Goal: Navigation & Orientation: Find specific page/section

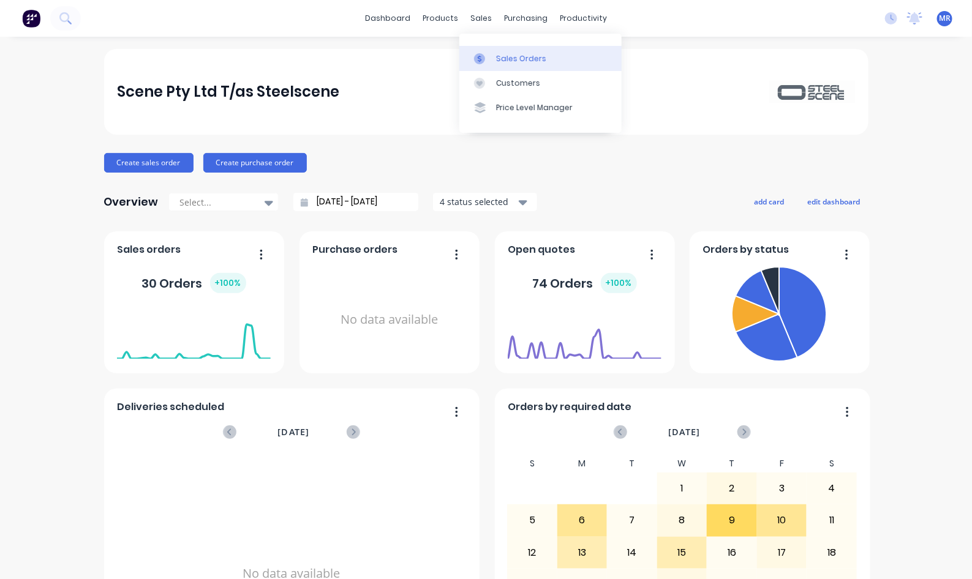
click at [518, 61] on div "Sales Orders" at bounding box center [521, 58] width 50 height 11
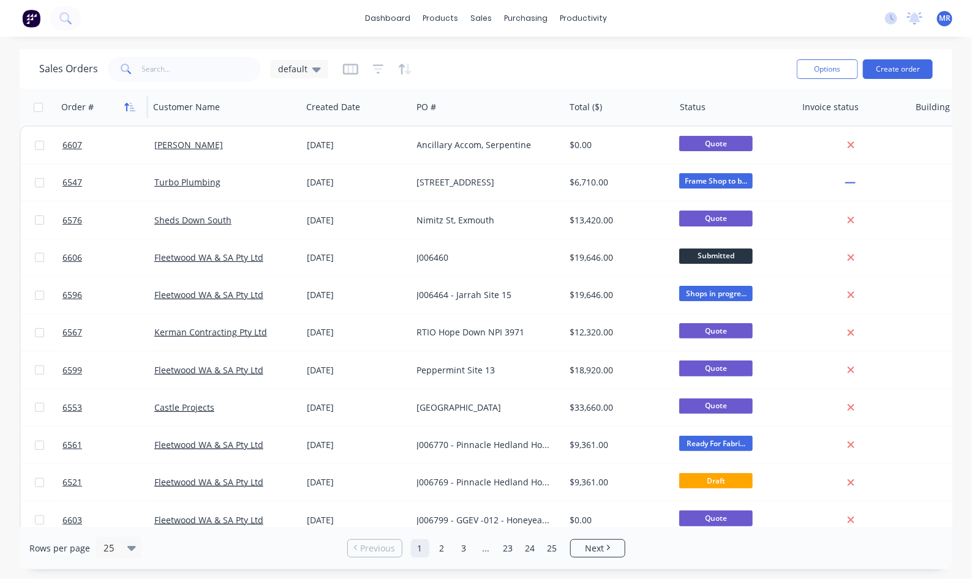
click at [129, 108] on icon "button" at bounding box center [129, 107] width 11 height 10
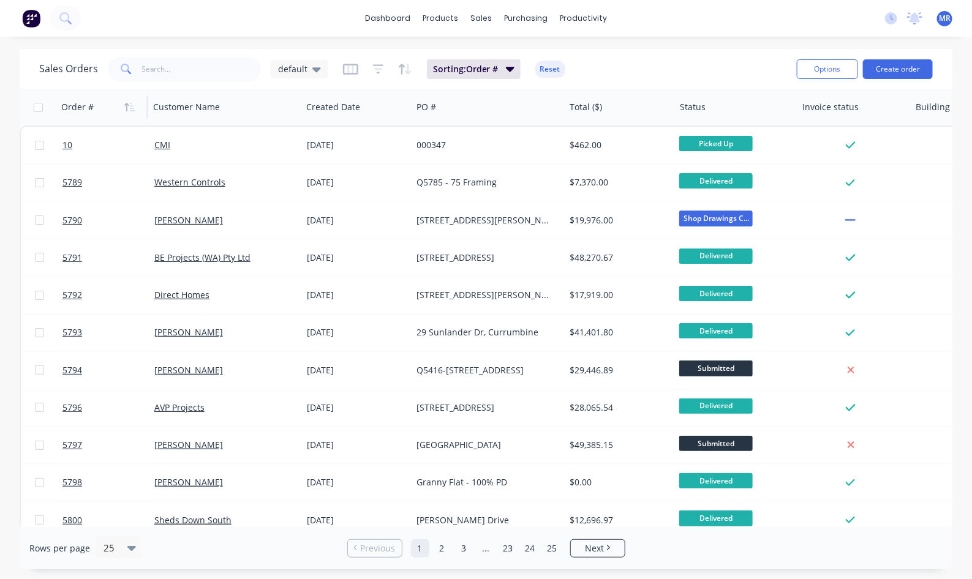
click at [129, 106] on icon "button" at bounding box center [129, 107] width 11 height 10
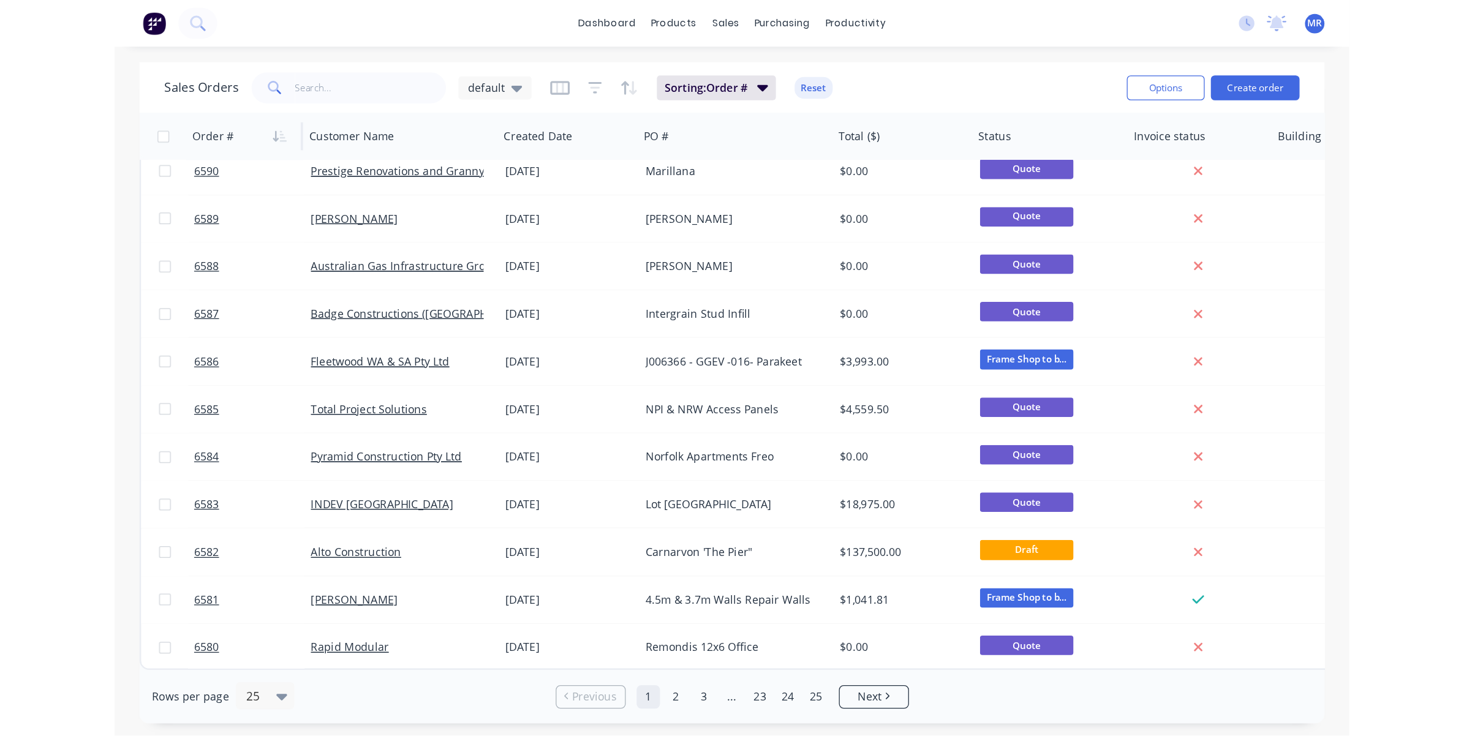
scroll to position [379, 0]
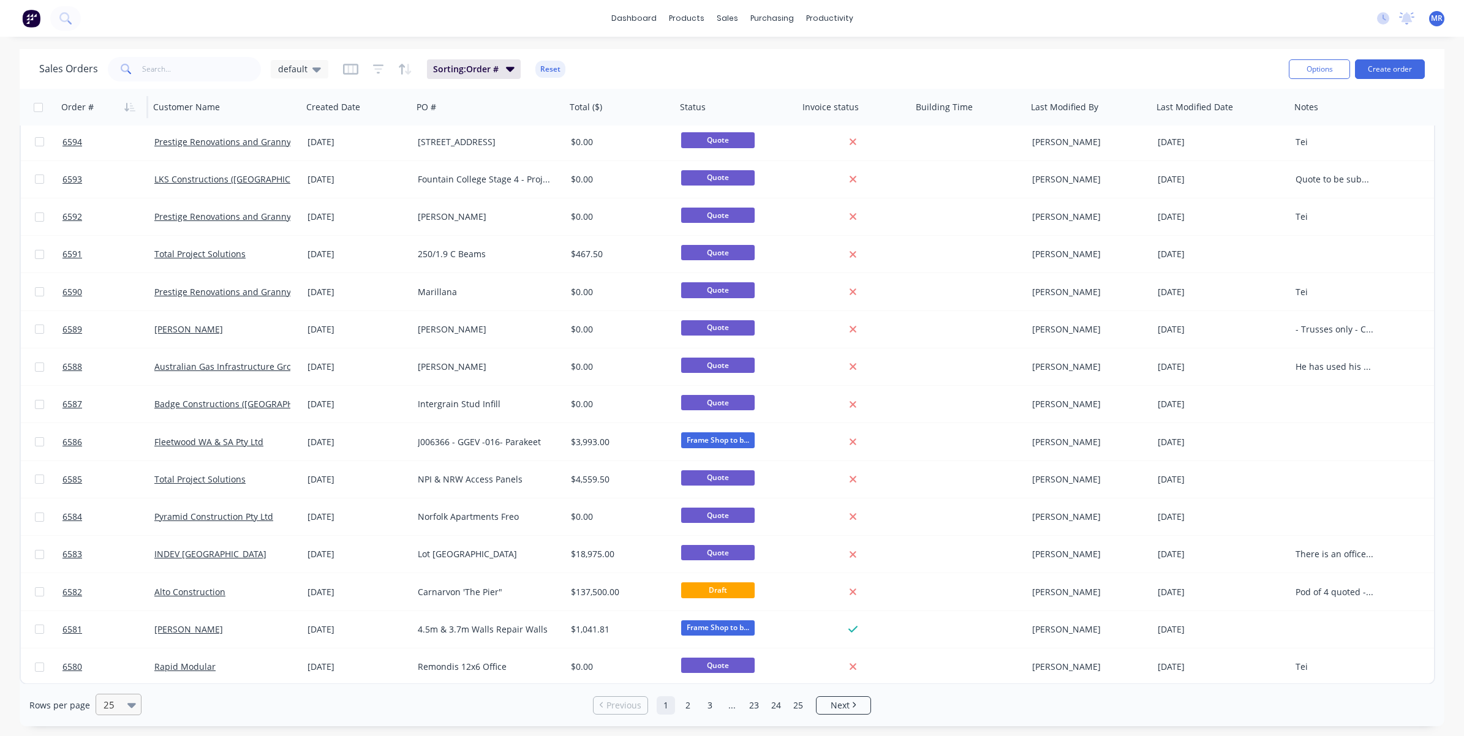
click at [123, 579] on div "25" at bounding box center [113, 705] width 29 height 20
click at [115, 579] on div "50" at bounding box center [117, 630] width 46 height 23
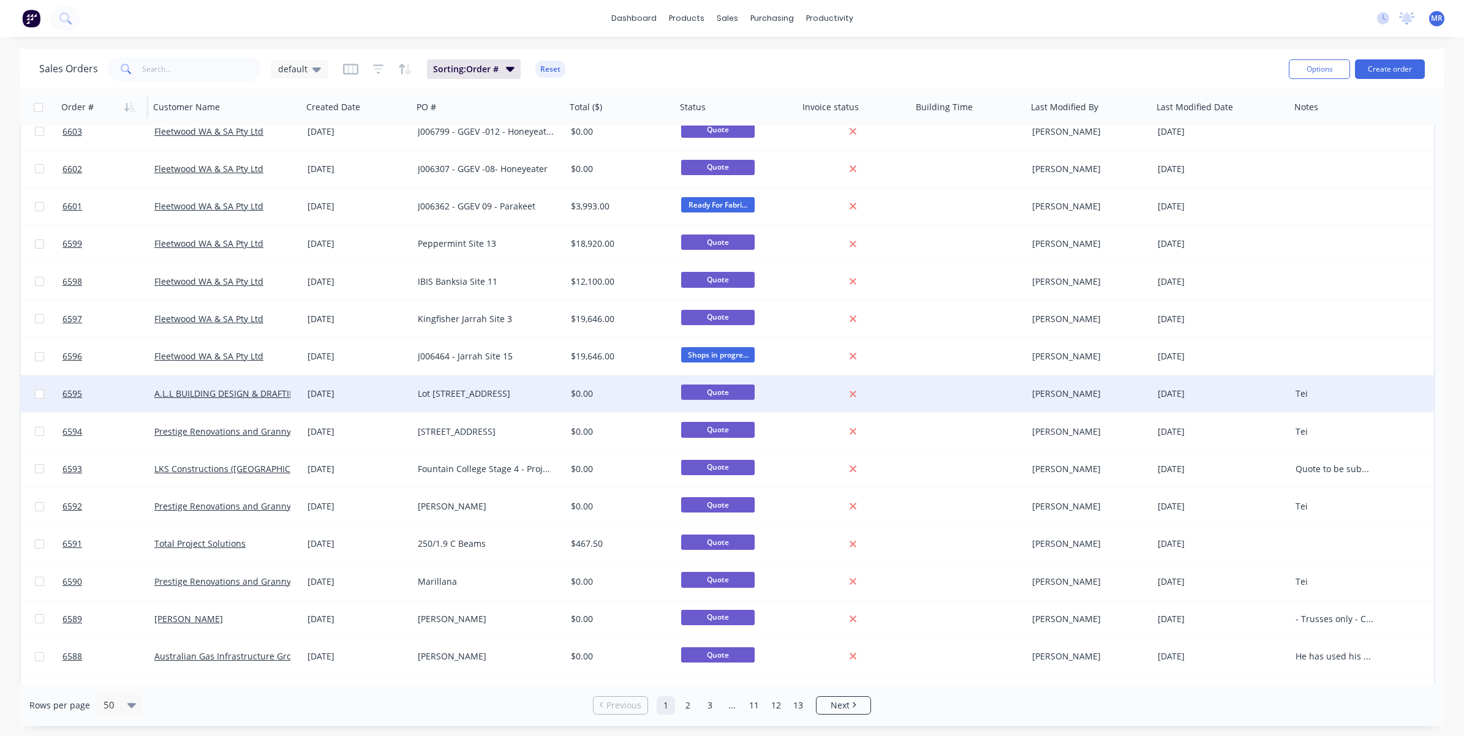
scroll to position [0, 0]
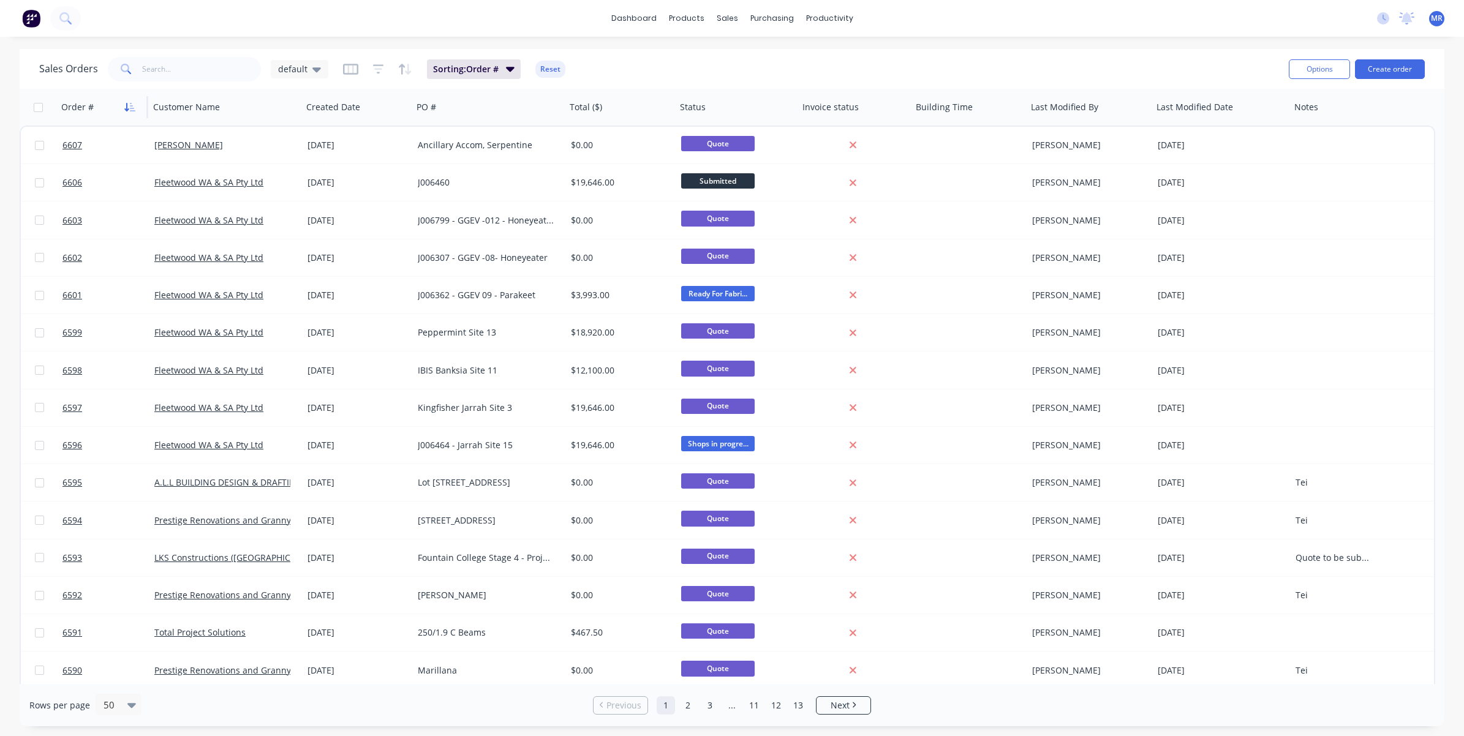
click at [135, 111] on icon "button" at bounding box center [133, 107] width 6 height 9
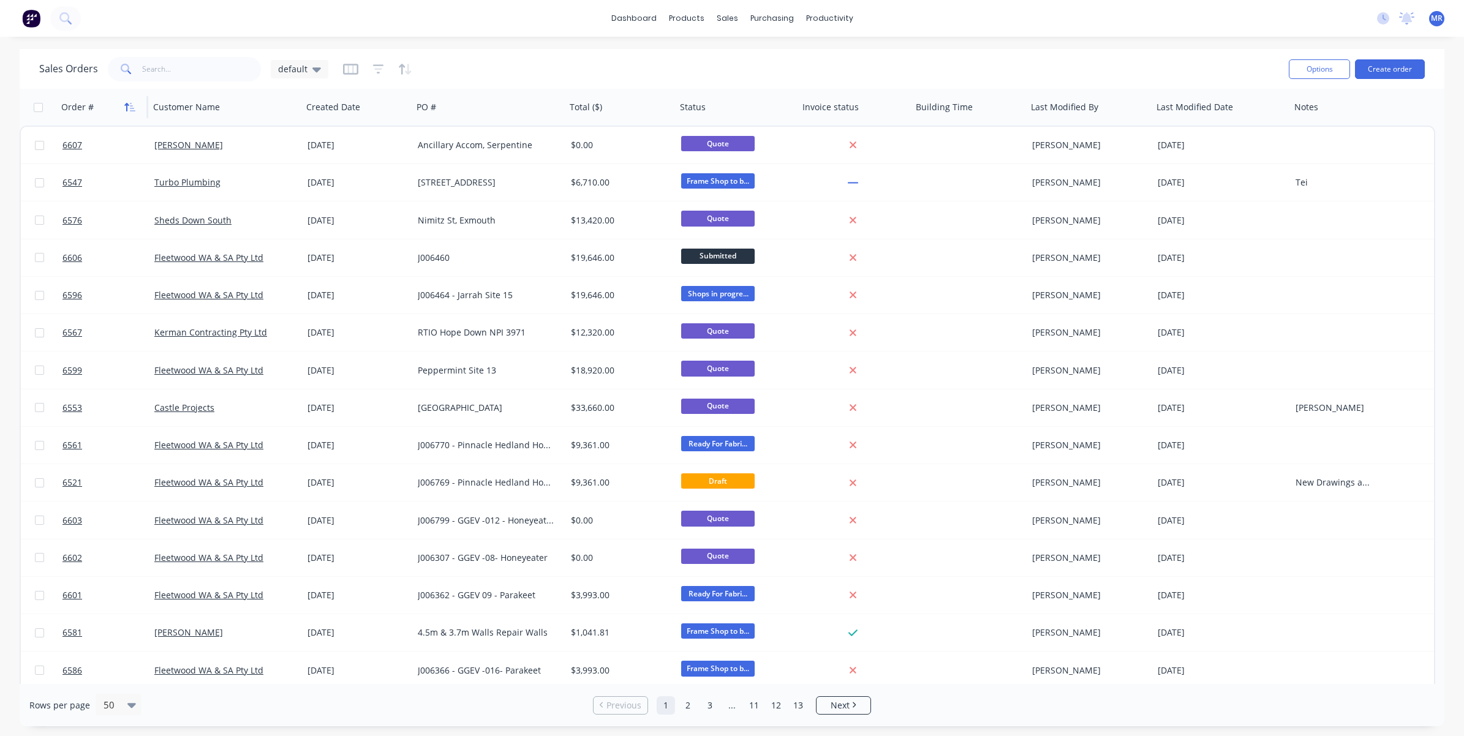
click at [132, 109] on icon "button" at bounding box center [129, 107] width 11 height 10
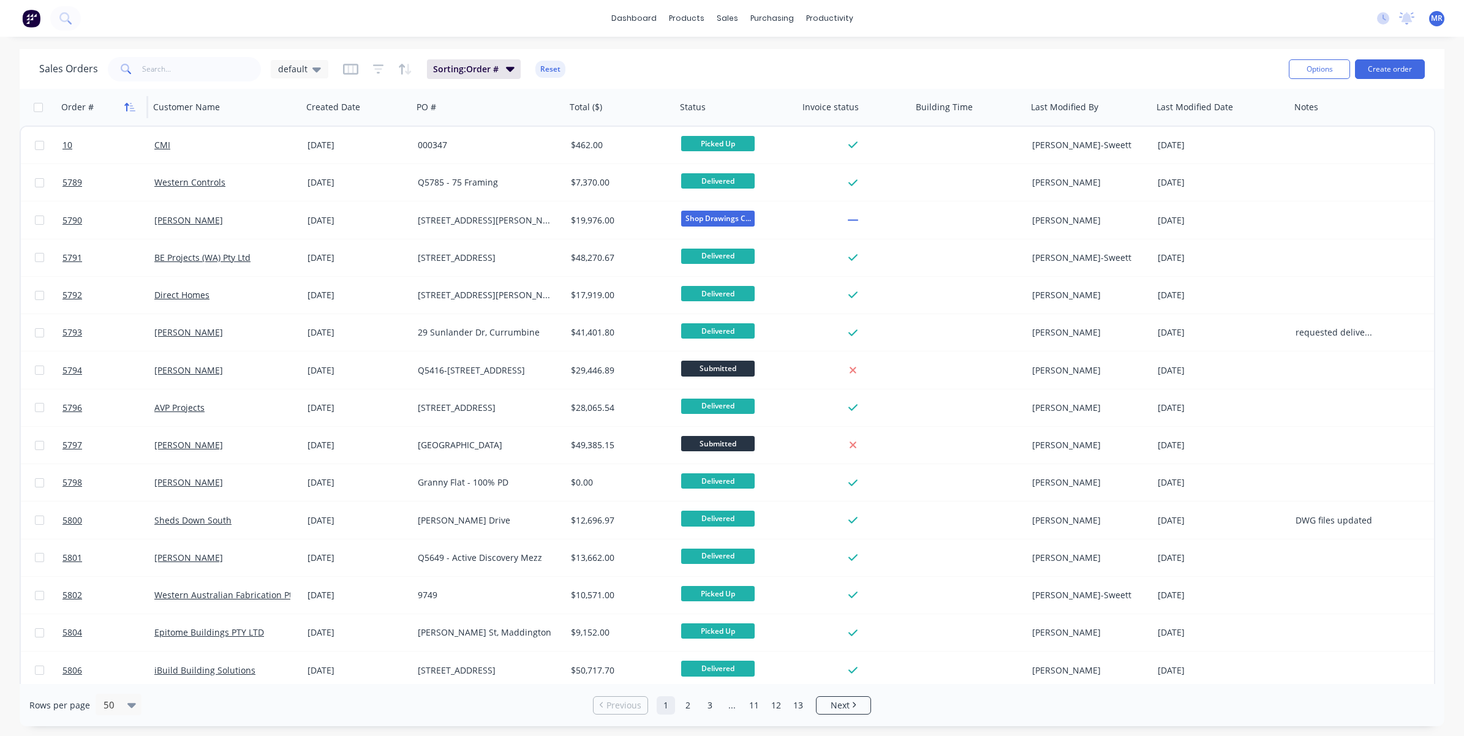
click at [129, 108] on icon "button" at bounding box center [129, 107] width 11 height 10
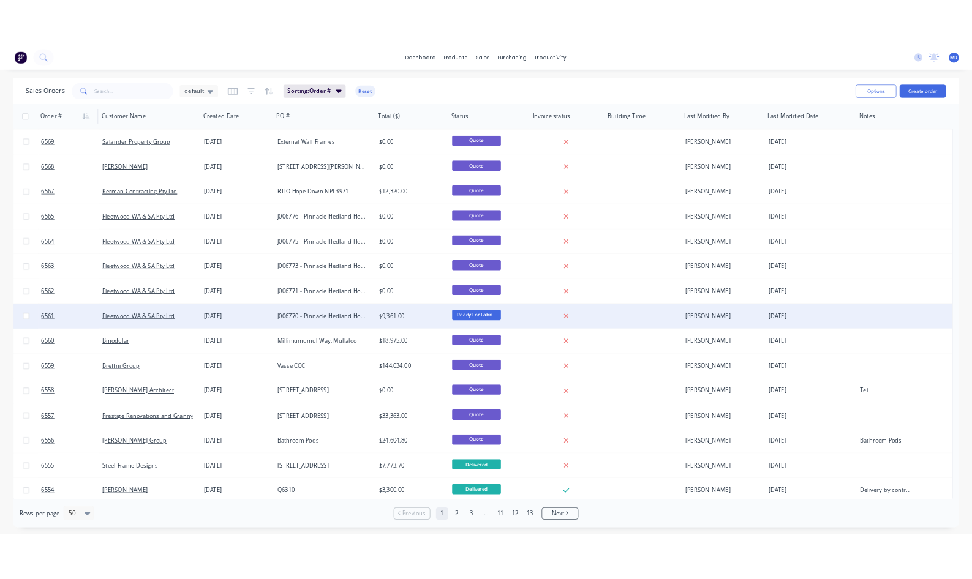
scroll to position [1317, 0]
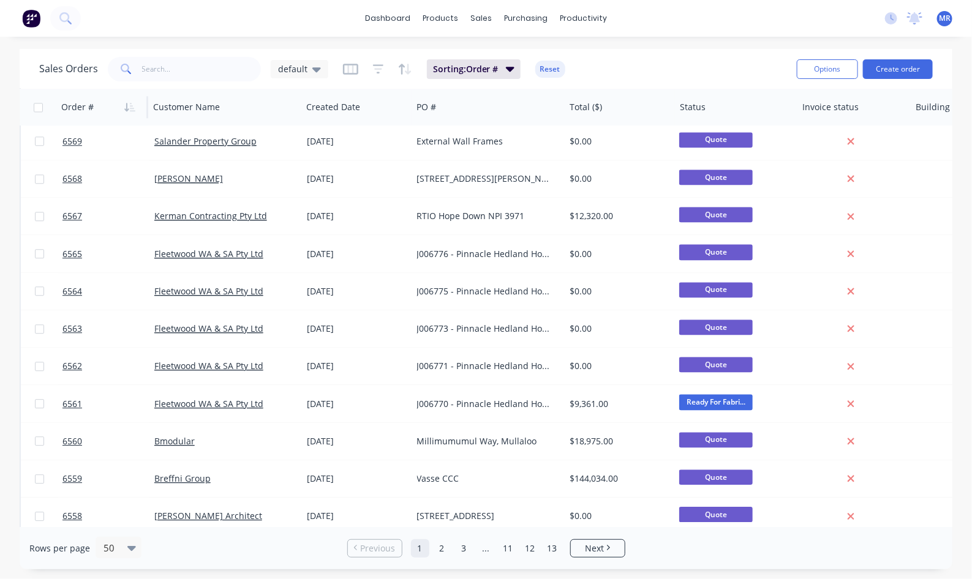
click at [5, 96] on div "Sales Orders default Sorting: Order # Reset Options Create order Order # Custom…" at bounding box center [486, 309] width 972 height 521
click at [967, 354] on div "Sales Orders default Sorting: Order # Reset Options Create order Order # Custom…" at bounding box center [486, 309] width 972 height 521
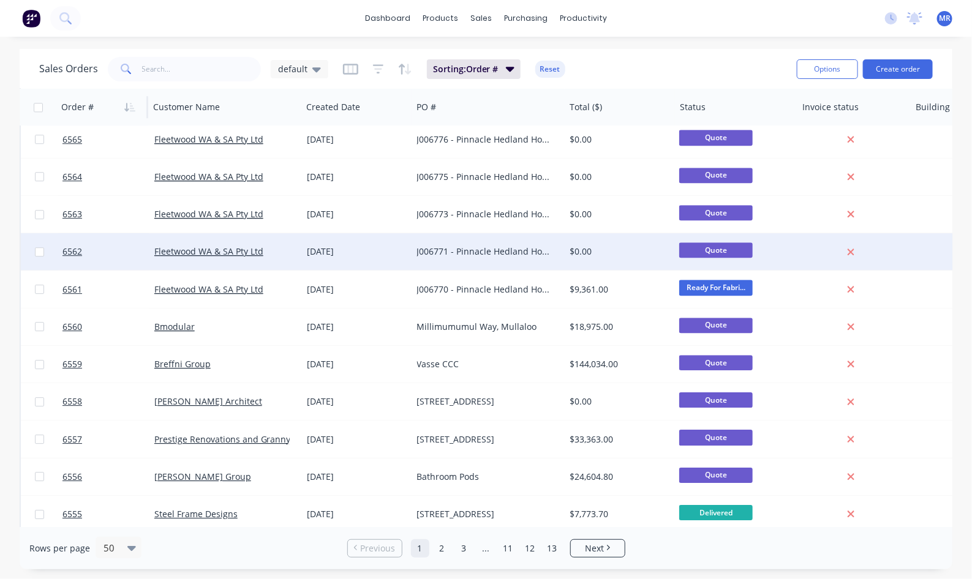
scroll to position [1470, 0]
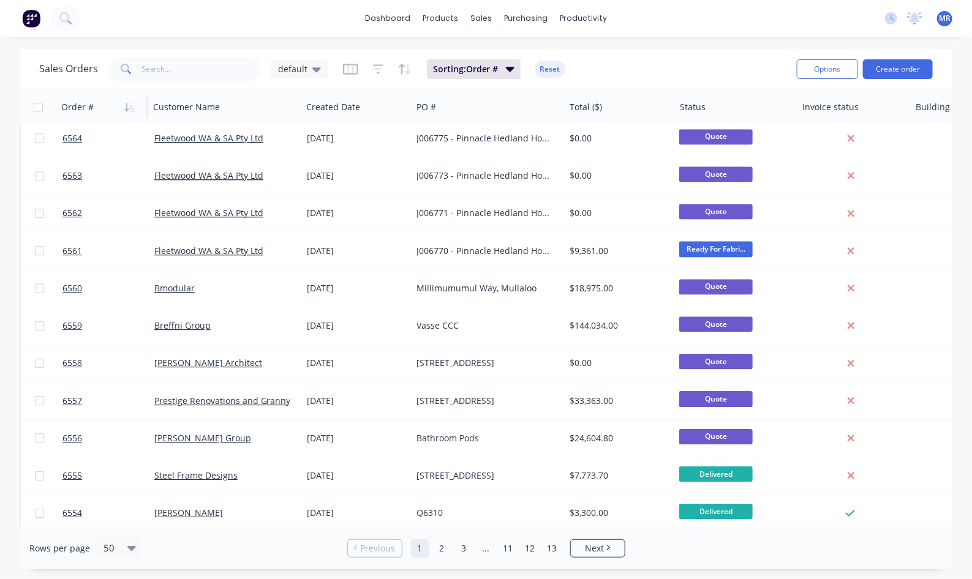
drag, startPoint x: 202, startPoint y: 25, endPoint x: 276, endPoint y: 23, distance: 73.5
click at [202, 25] on div "dashboard products sales purchasing productivity dashboard products Product Cat…" at bounding box center [486, 18] width 972 height 37
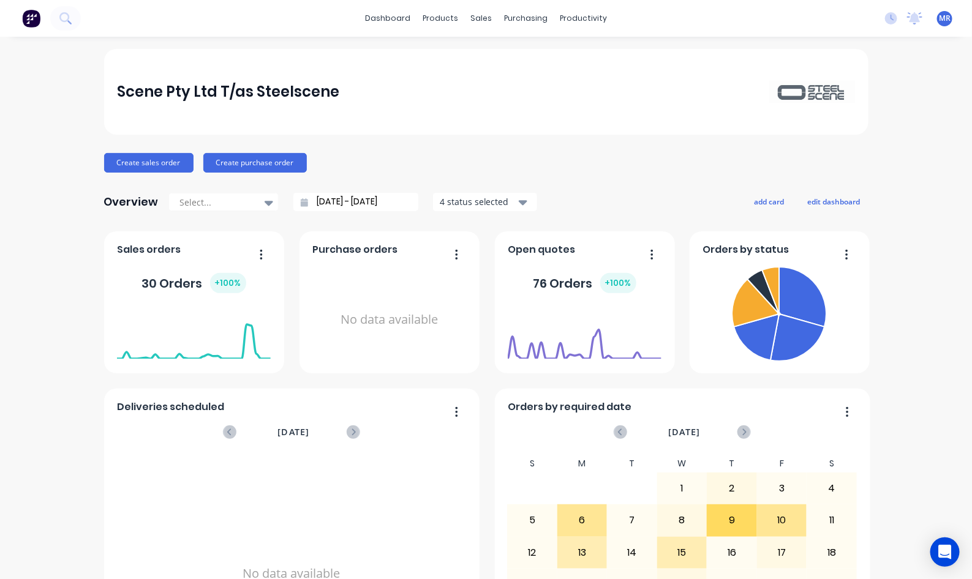
drag, startPoint x: 654, startPoint y: 17, endPoint x: 640, endPoint y: 17, distance: 13.5
click at [640, 17] on div "dashboard products sales purchasing productivity dashboard products Product Cat…" at bounding box center [486, 18] width 972 height 37
click at [519, 59] on div at bounding box center [514, 58] width 18 height 11
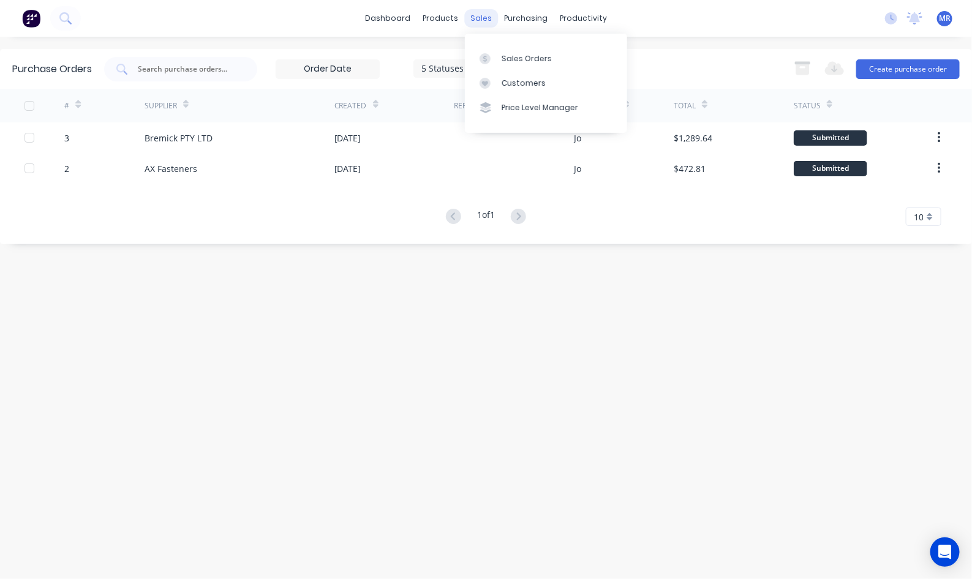
drag, startPoint x: 479, startPoint y: 14, endPoint x: 532, endPoint y: 54, distance: 66.0
click at [479, 16] on div "sales" at bounding box center [481, 18] width 34 height 18
click at [533, 54] on div "Sales Orders" at bounding box center [527, 58] width 50 height 11
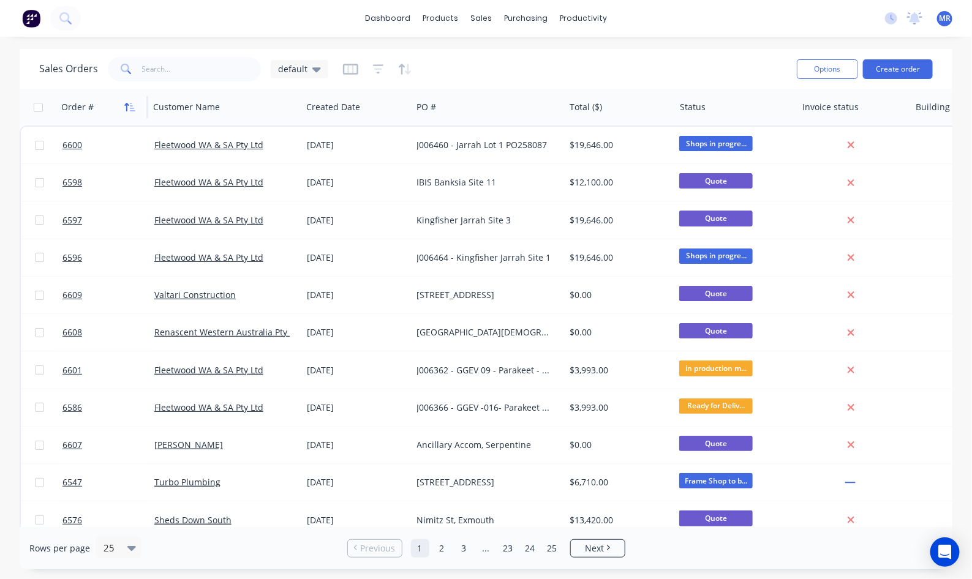
click at [130, 106] on icon "button" at bounding box center [129, 107] width 11 height 10
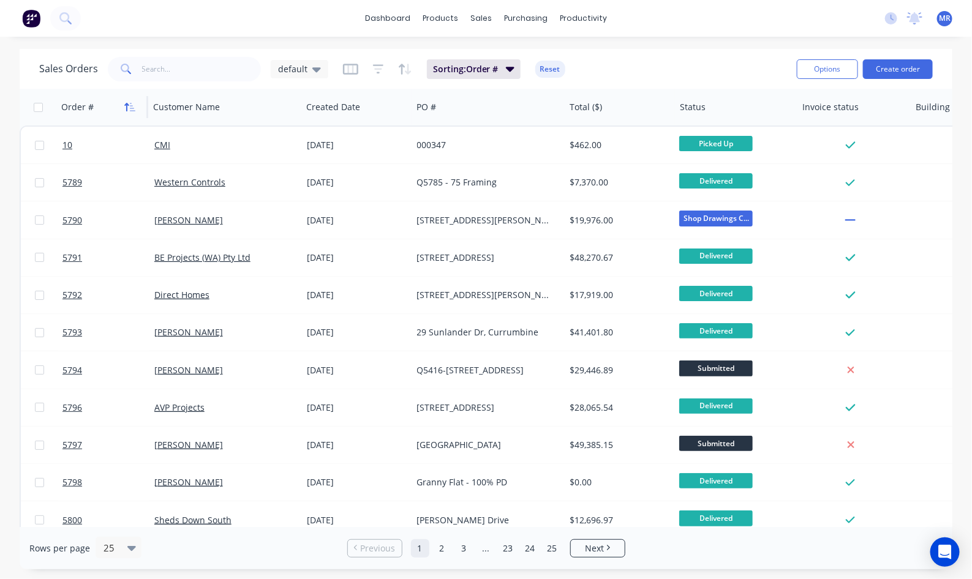
click at [133, 105] on icon "button" at bounding box center [129, 107] width 11 height 10
